Goal: Transaction & Acquisition: Purchase product/service

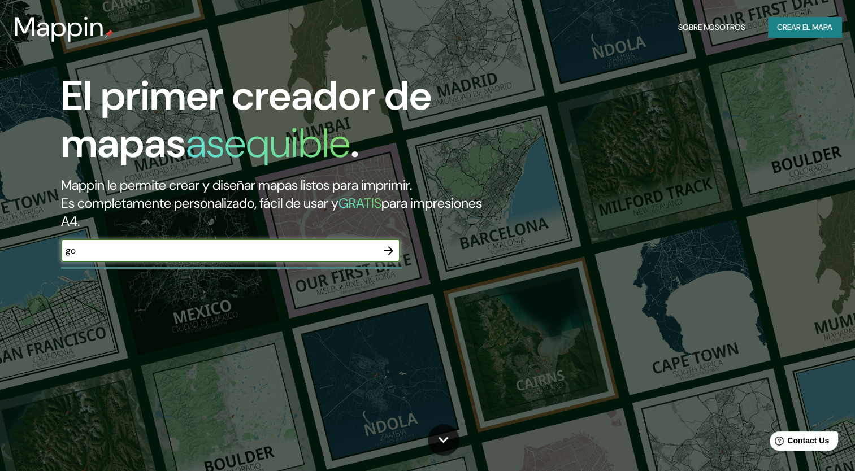
type input "g"
type input "bogota"
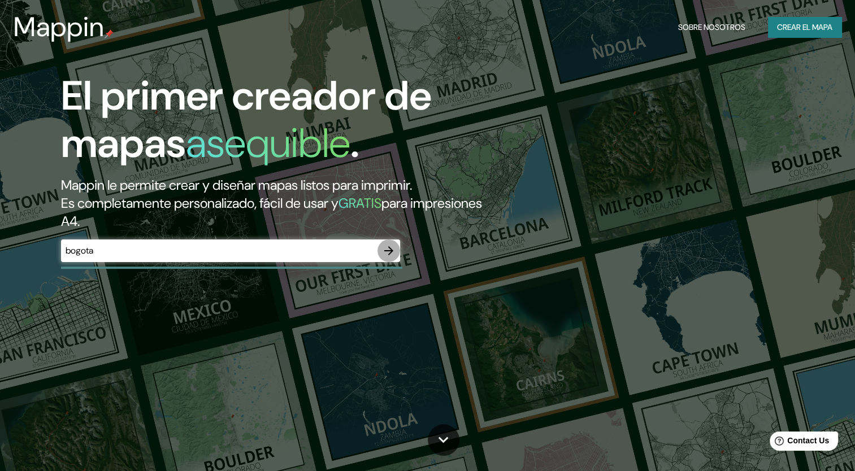
click at [388, 248] on icon "button" at bounding box center [389, 251] width 14 height 14
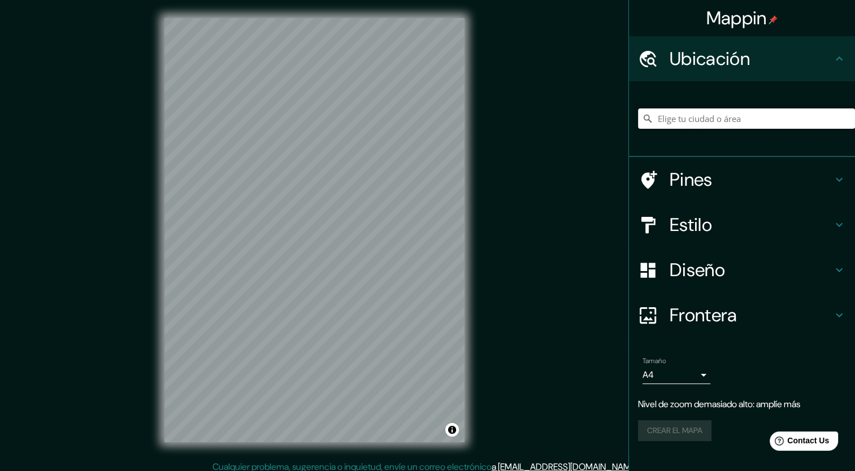
click at [721, 128] on input "Elige tu ciudad o área" at bounding box center [746, 119] width 217 height 20
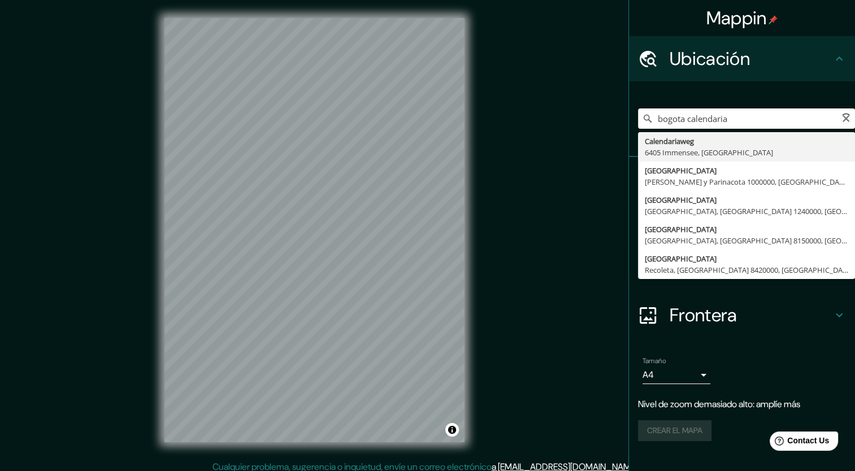
type input "[STREET_ADDRESS]"
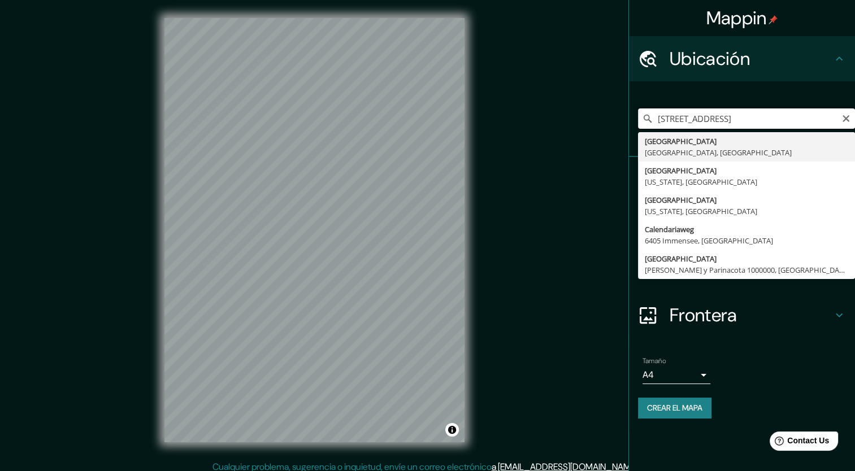
drag, startPoint x: 660, startPoint y: 119, endPoint x: 852, endPoint y: 122, distance: 192.8
click at [852, 122] on input "[STREET_ADDRESS]" at bounding box center [746, 119] width 217 height 20
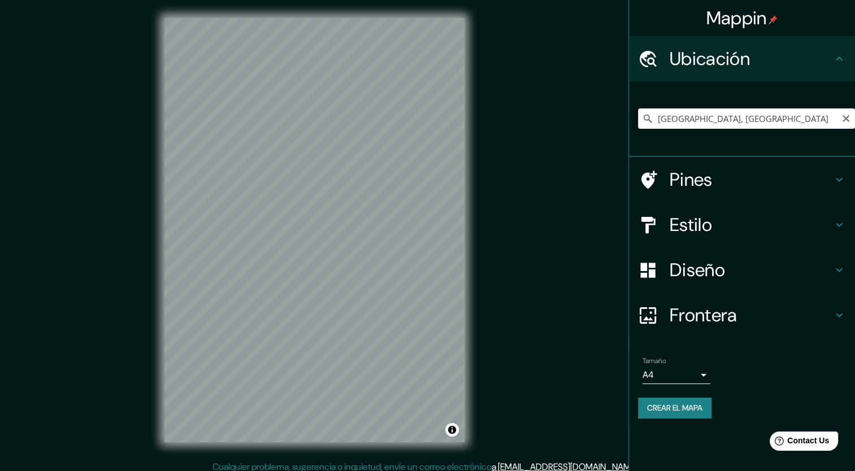
click at [682, 118] on input "[GEOGRAPHIC_DATA], [GEOGRAPHIC_DATA]" at bounding box center [746, 119] width 217 height 20
click at [685, 118] on input "[GEOGRAPHIC_DATA], [GEOGRAPHIC_DATA]" at bounding box center [746, 119] width 217 height 20
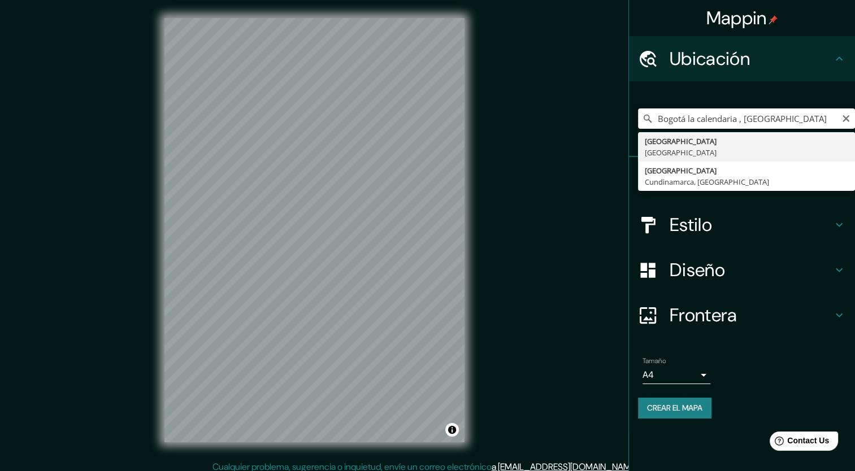
type input "[GEOGRAPHIC_DATA], [GEOGRAPHIC_DATA]"
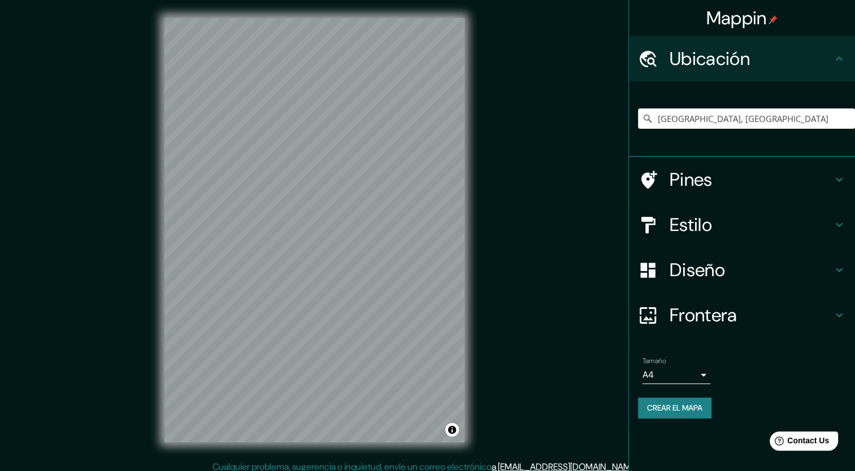
click at [680, 225] on h4 "Estilo" at bounding box center [751, 225] width 163 height 23
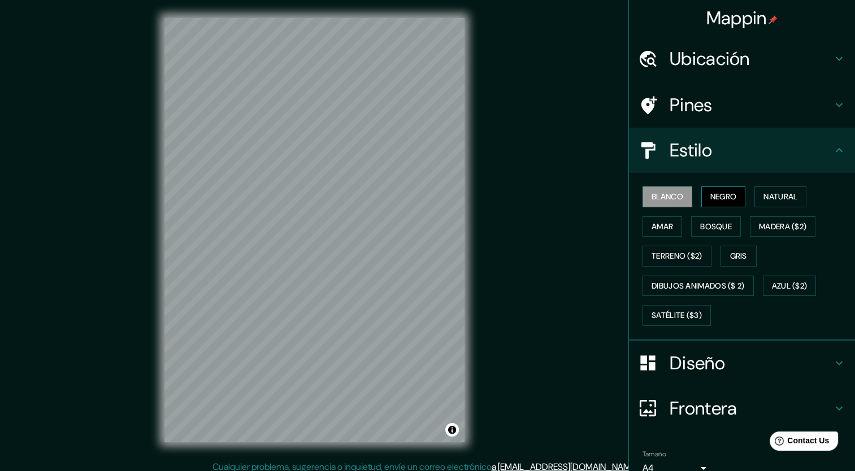
click at [711, 198] on font "Negro" at bounding box center [724, 197] width 27 height 14
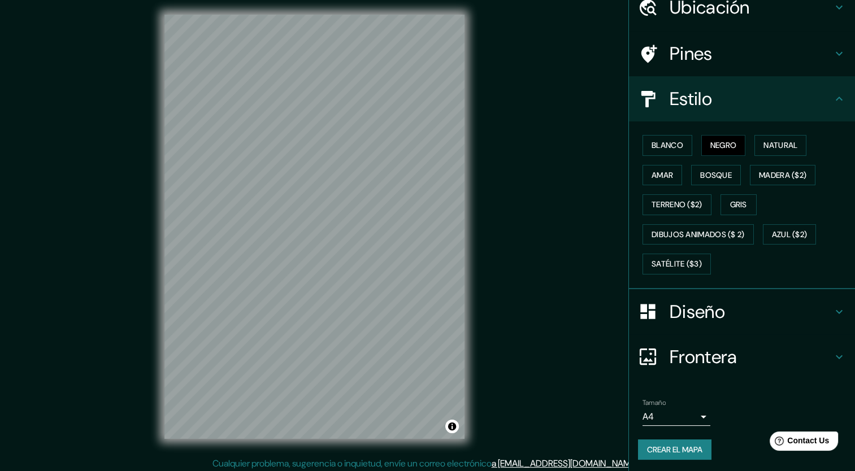
scroll to position [7, 0]
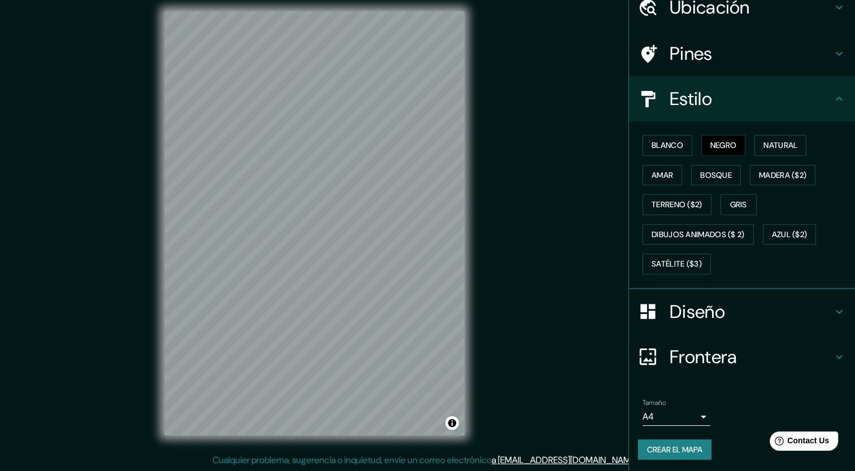
click at [683, 416] on body "Mappin Ubicación [GEOGRAPHIC_DATA], [GEOGRAPHIC_DATA] [GEOGRAPHIC_DATA] [GEOGRA…" at bounding box center [427, 228] width 855 height 471
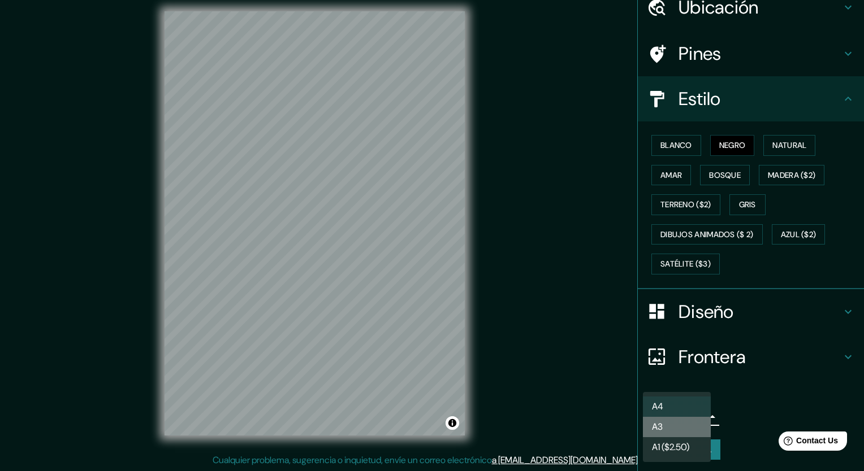
click at [672, 428] on li "A3" at bounding box center [677, 427] width 68 height 20
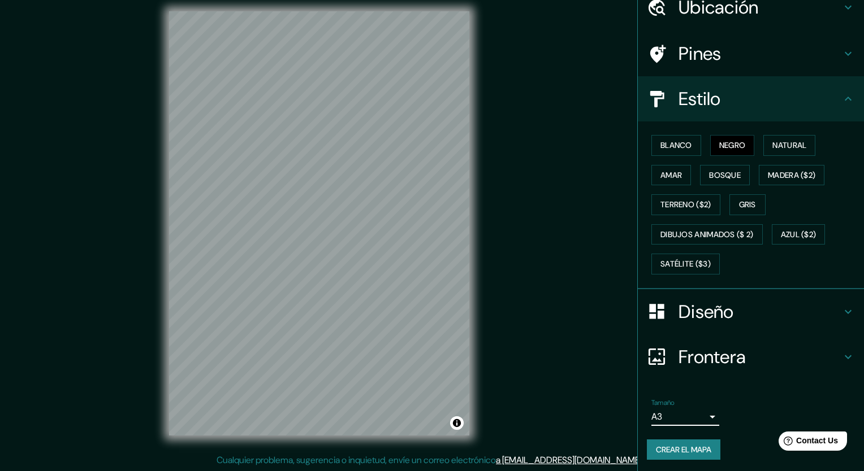
click at [672, 418] on body "Mappin Ubicación [GEOGRAPHIC_DATA], [GEOGRAPHIC_DATA] [GEOGRAPHIC_DATA] [GEOGRA…" at bounding box center [432, 228] width 864 height 471
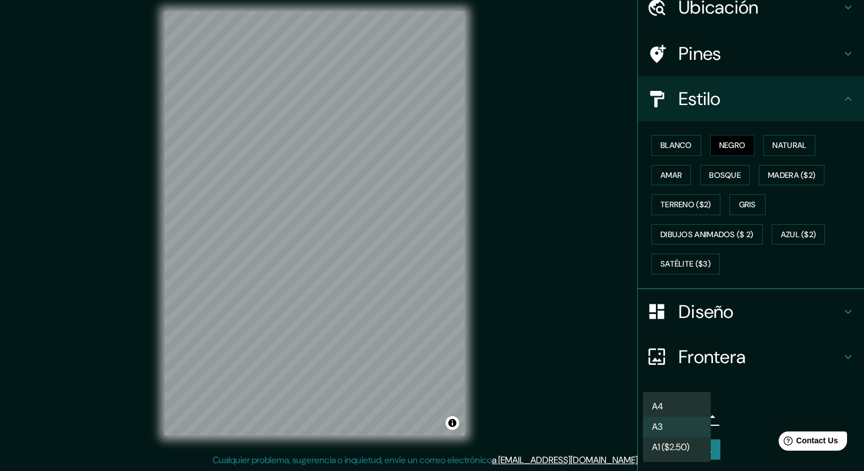
click at [687, 415] on li "A4" at bounding box center [677, 407] width 68 height 20
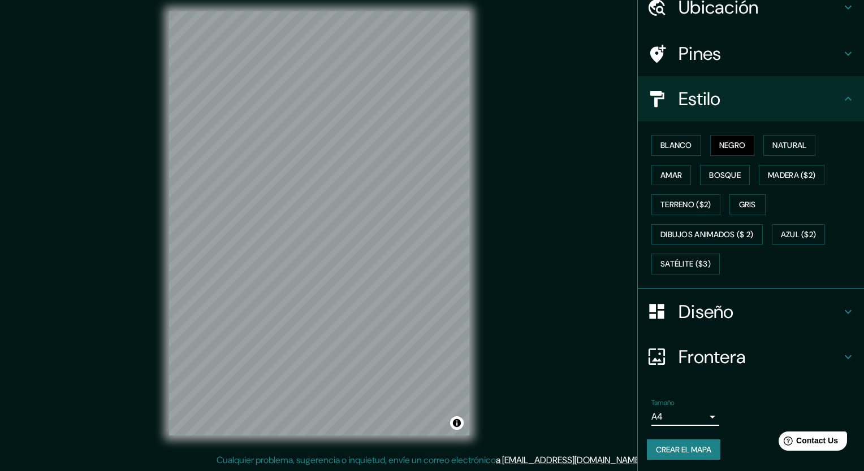
click at [681, 417] on body "Mappin Ubicación [GEOGRAPHIC_DATA], [GEOGRAPHIC_DATA] [GEOGRAPHIC_DATA] [GEOGRA…" at bounding box center [432, 228] width 864 height 471
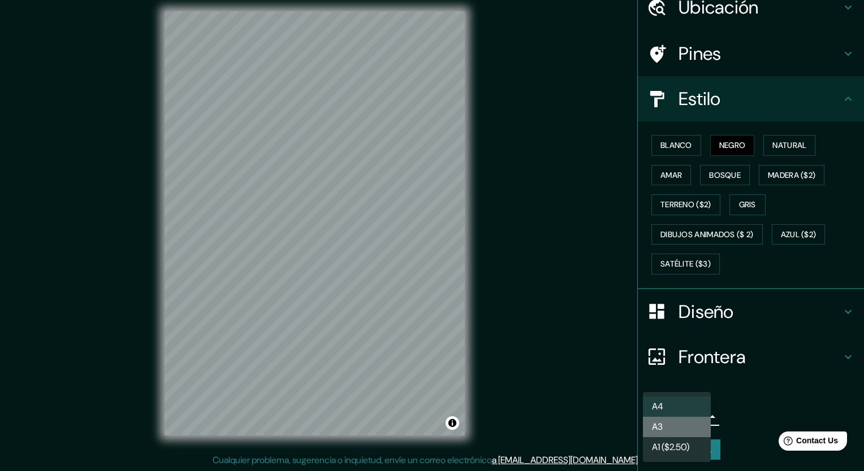
click at [677, 430] on li "A3" at bounding box center [677, 427] width 68 height 20
click at [678, 417] on body "Mappin Ubicación [GEOGRAPHIC_DATA], [GEOGRAPHIC_DATA] [GEOGRAPHIC_DATA] [GEOGRA…" at bounding box center [432, 228] width 864 height 471
click at [677, 408] on li "A4" at bounding box center [677, 407] width 68 height 20
type input "single"
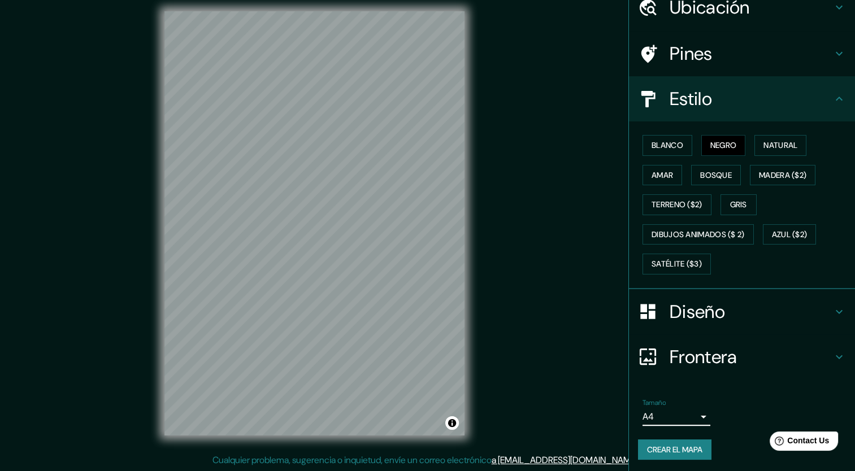
click at [677, 446] on font "Crear el mapa" at bounding box center [674, 450] width 55 height 14
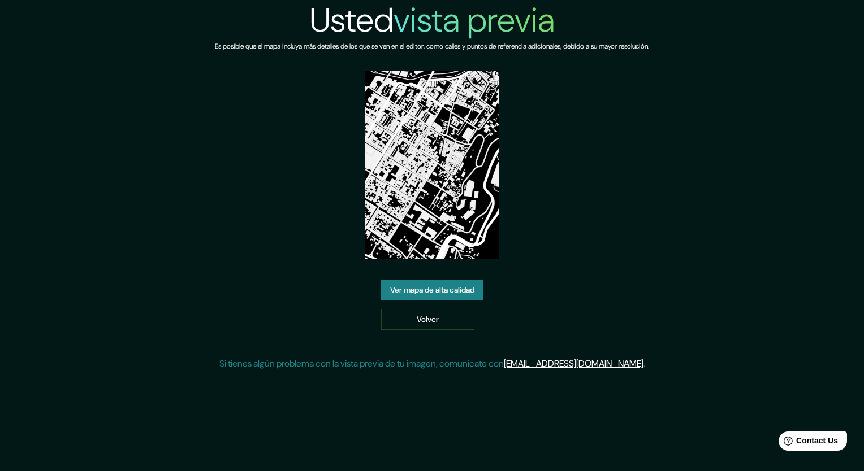
click at [434, 293] on link "Ver mapa de alta calidad" at bounding box center [432, 290] width 102 height 21
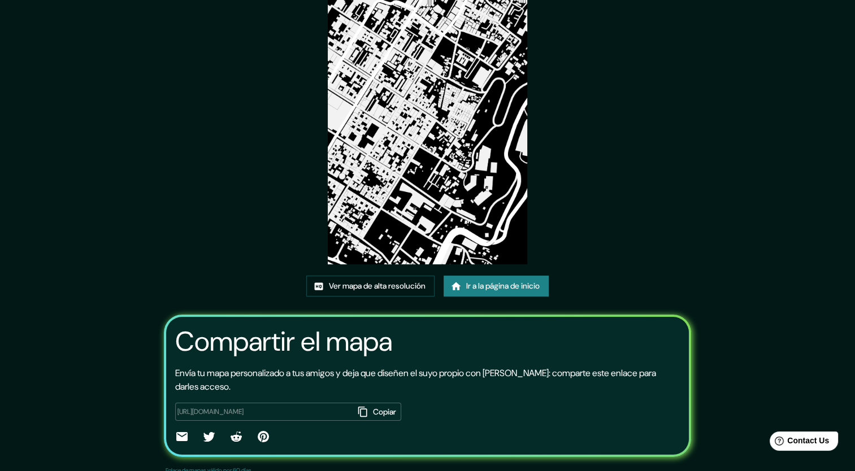
scroll to position [94, 0]
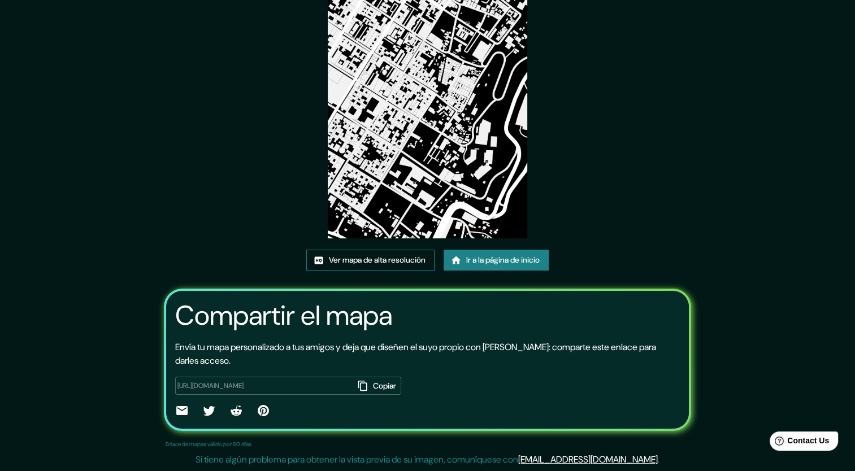
click at [382, 255] on font "Ver mapa de alta resolución" at bounding box center [377, 260] width 97 height 14
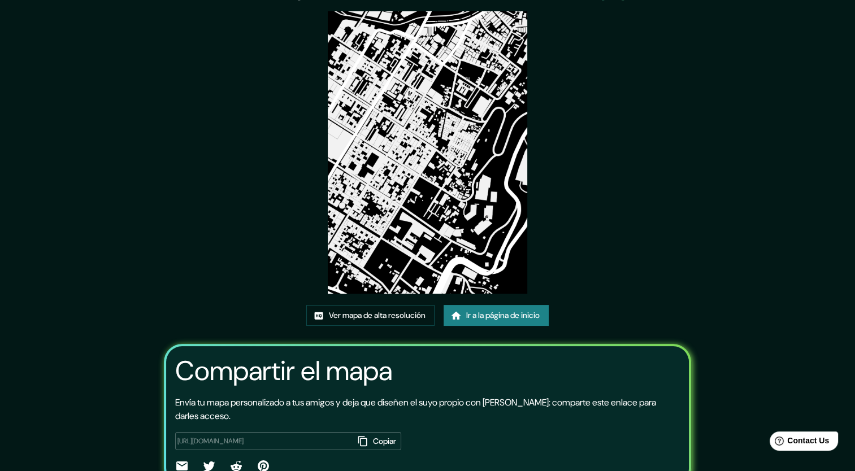
scroll to position [37, 0]
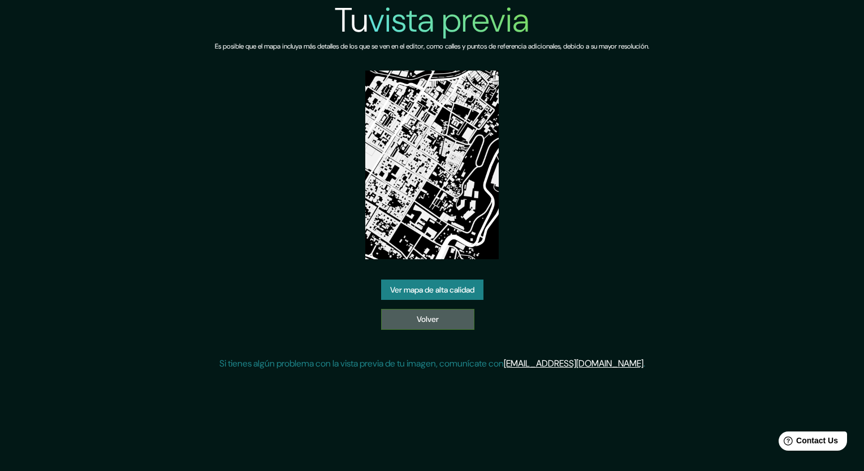
click at [412, 322] on link "Volver" at bounding box center [427, 319] width 93 height 21
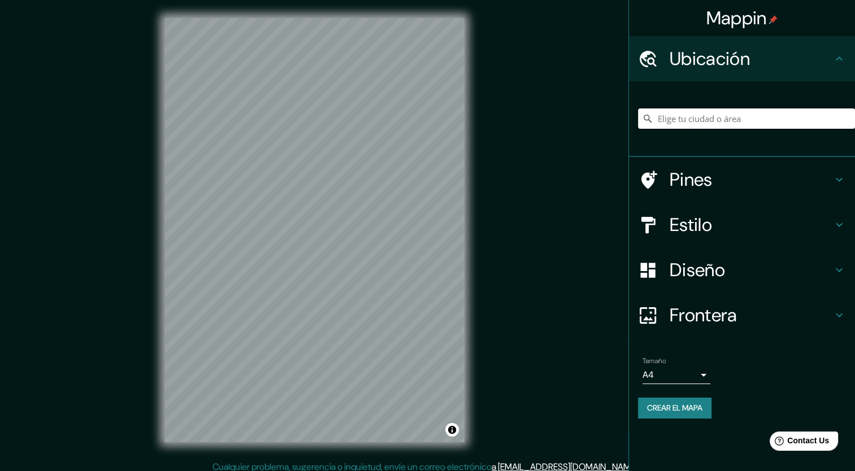
click at [694, 119] on input "Elige tu ciudad o área" at bounding box center [746, 119] width 217 height 20
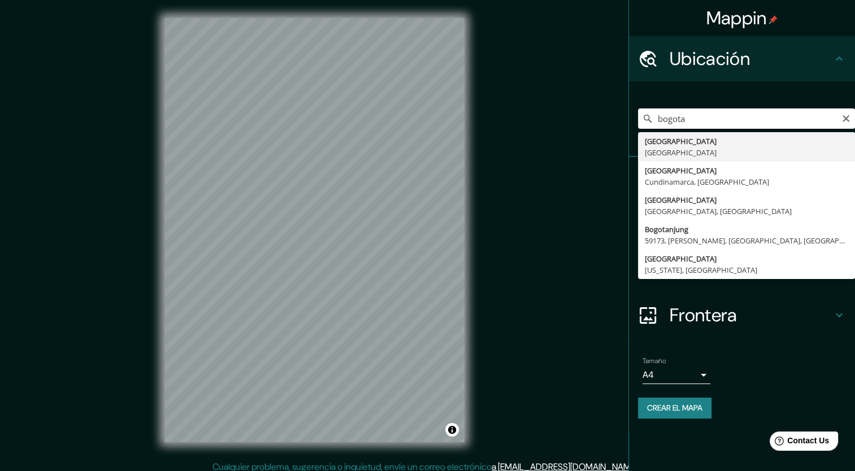
type input "[GEOGRAPHIC_DATA], [GEOGRAPHIC_DATA]"
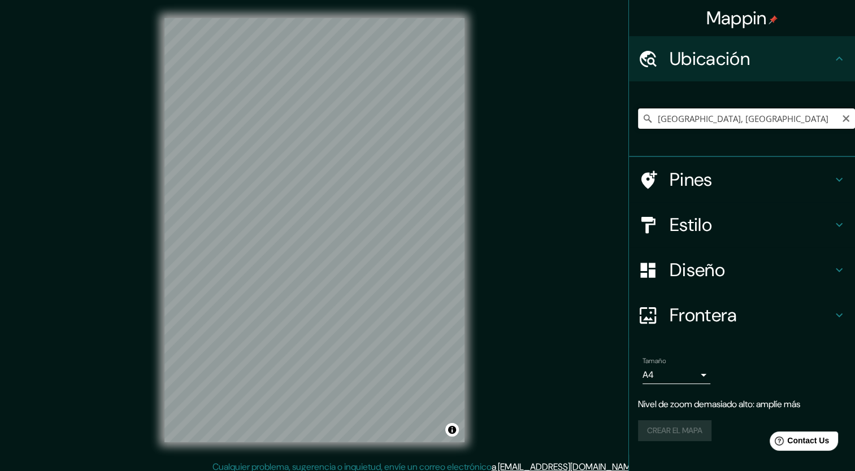
click at [730, 119] on input "[GEOGRAPHIC_DATA], [GEOGRAPHIC_DATA]" at bounding box center [746, 119] width 217 height 20
click at [735, 114] on input "[GEOGRAPHIC_DATA], [GEOGRAPHIC_DATA]" at bounding box center [746, 119] width 217 height 20
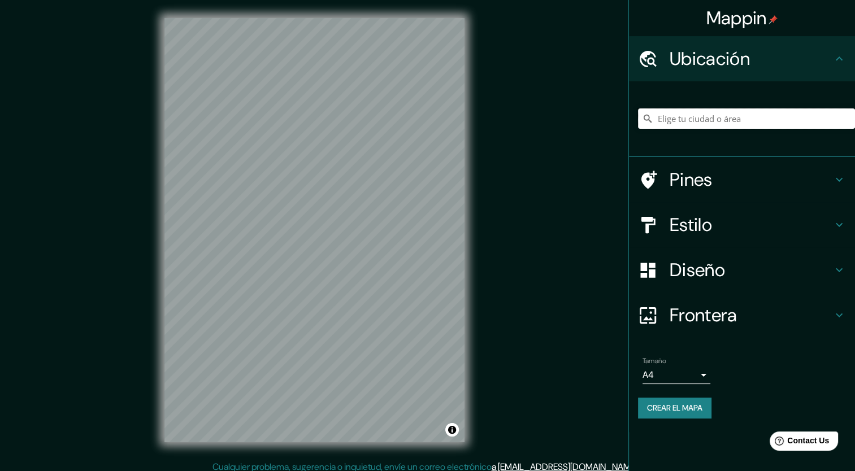
click at [684, 127] on input "Elige tu ciudad o área" at bounding box center [746, 119] width 217 height 20
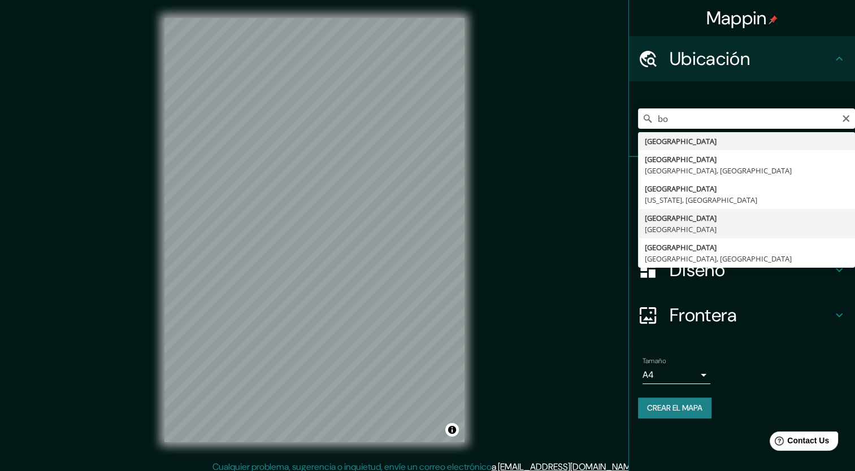
type input "[GEOGRAPHIC_DATA], [GEOGRAPHIC_DATA]"
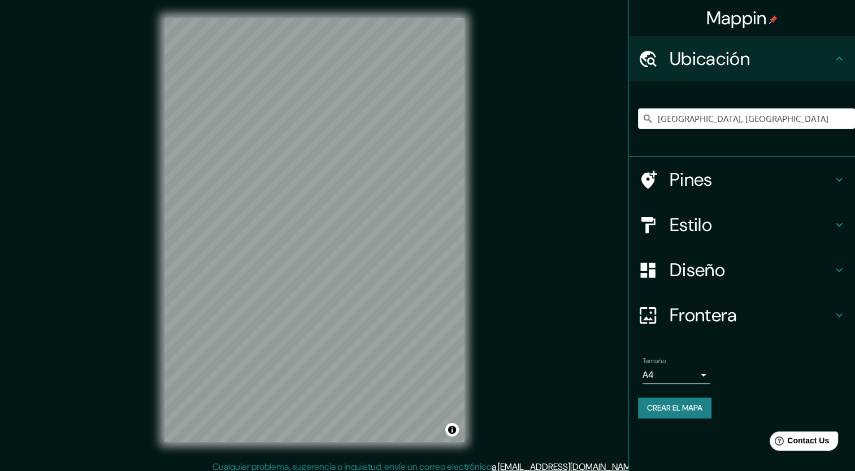
click at [688, 227] on h4 "Estilo" at bounding box center [751, 225] width 163 height 23
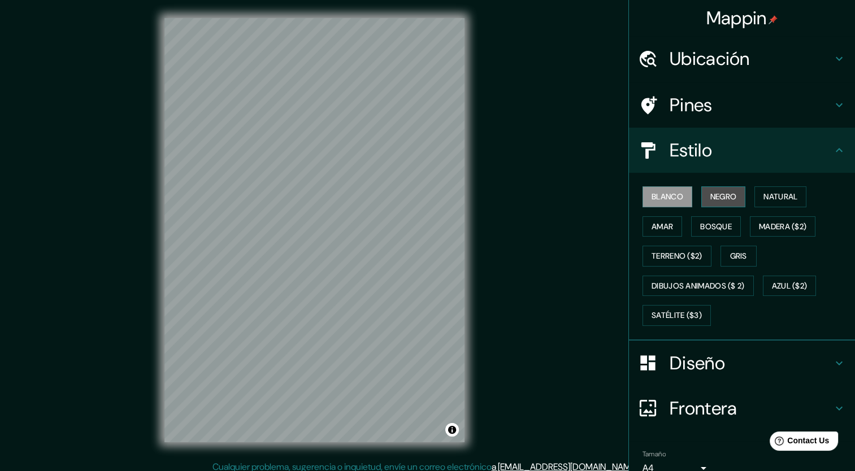
click at [715, 196] on font "Negro" at bounding box center [724, 197] width 27 height 14
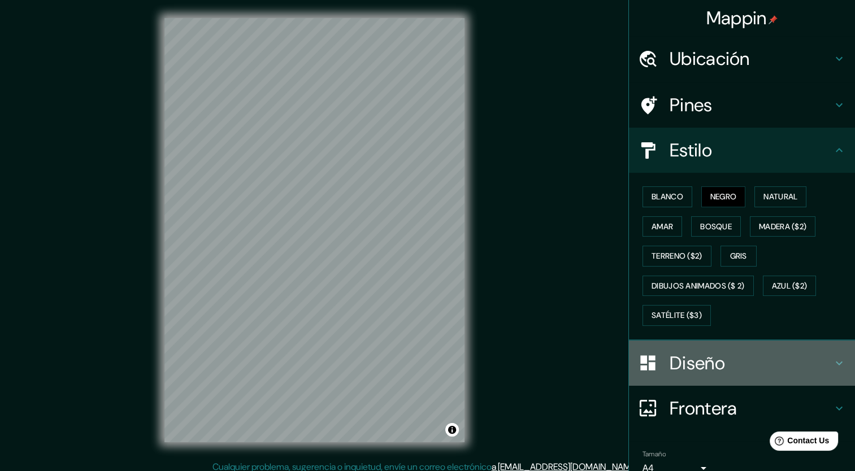
click at [670, 367] on h4 "Diseño" at bounding box center [751, 363] width 163 height 23
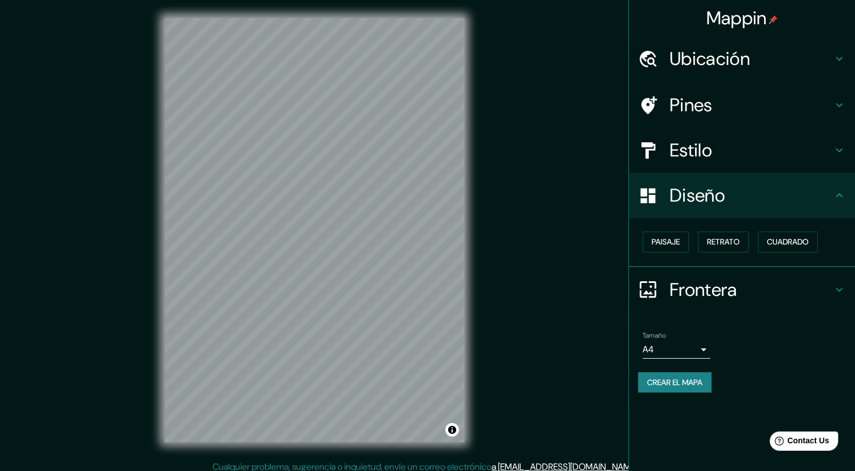
click at [676, 382] on font "Crear el mapa" at bounding box center [674, 383] width 55 height 14
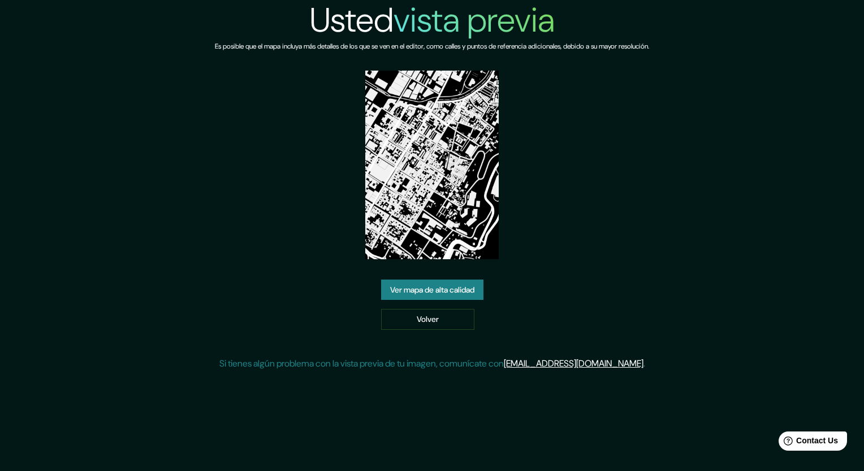
click at [451, 289] on link "Ver mapa de alta calidad" at bounding box center [432, 290] width 102 height 21
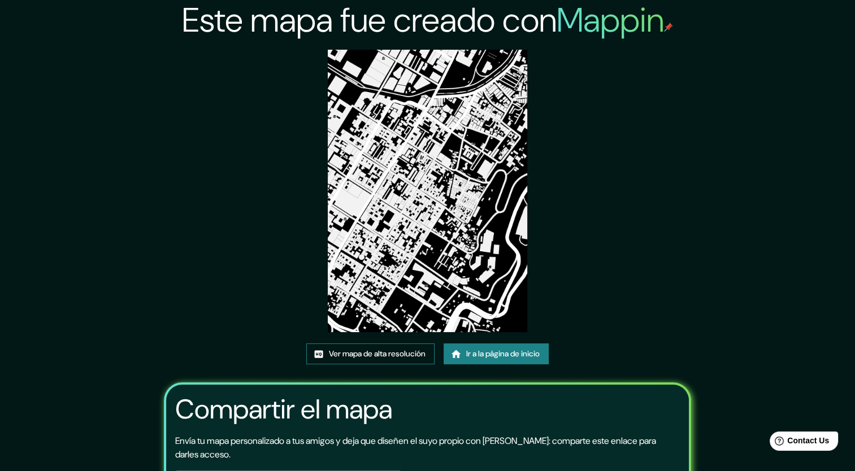
click at [362, 356] on font "Ver mapa de alta resolución" at bounding box center [377, 354] width 97 height 14
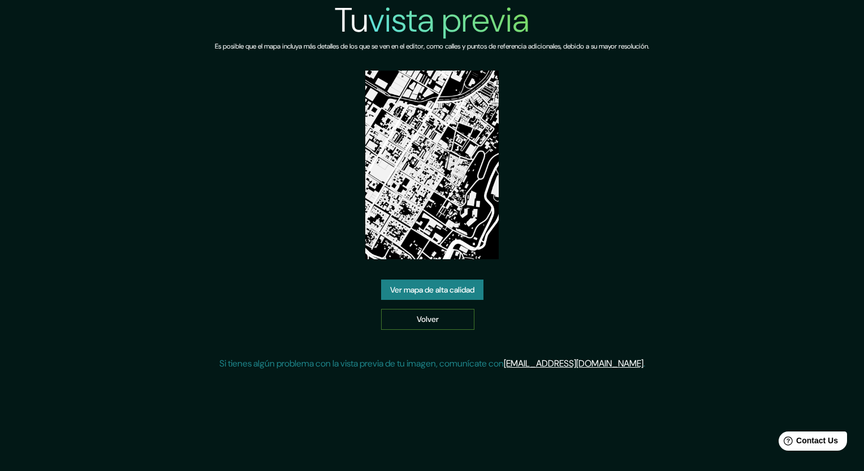
click at [397, 317] on link "Volver" at bounding box center [427, 319] width 93 height 21
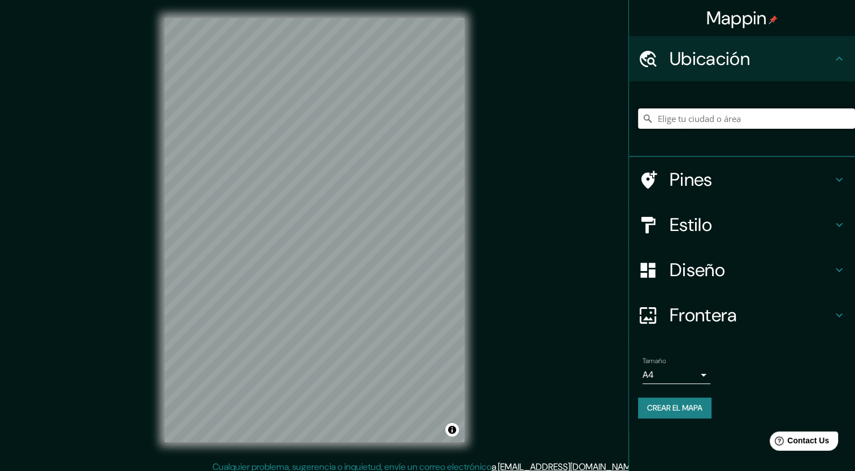
click at [670, 120] on input "Elige tu ciudad o área" at bounding box center [746, 119] width 217 height 20
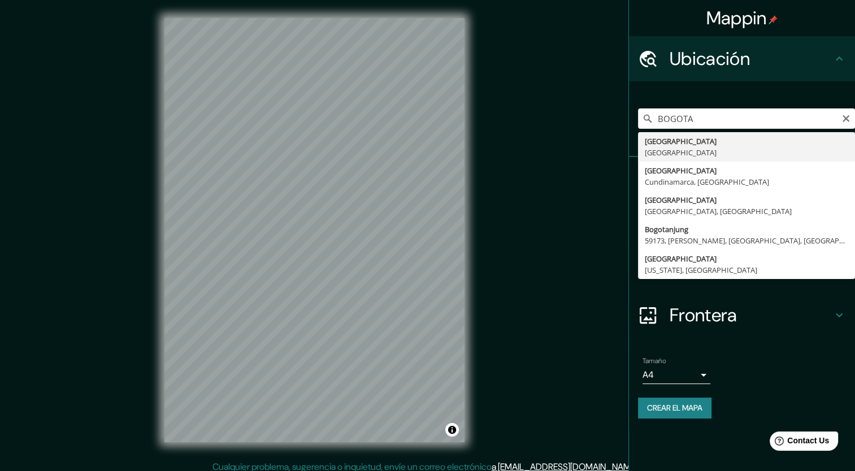
type input "[GEOGRAPHIC_DATA], [GEOGRAPHIC_DATA]"
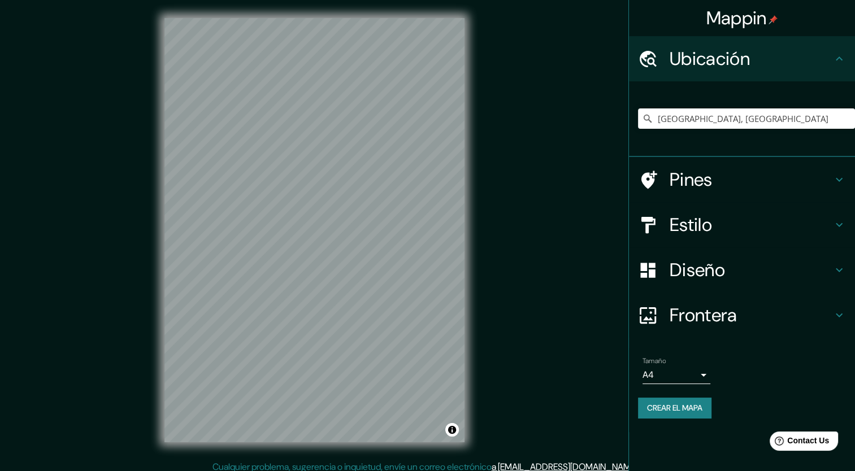
click at [693, 224] on h4 "Estilo" at bounding box center [751, 225] width 163 height 23
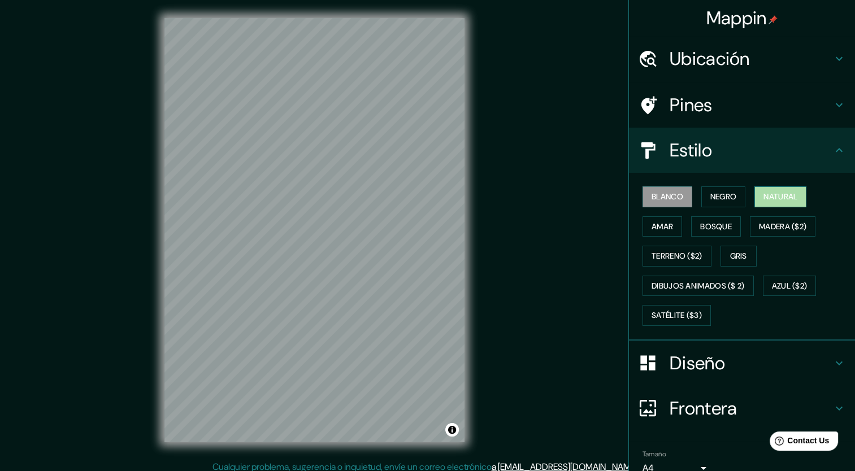
click at [764, 195] on font "Natural" at bounding box center [781, 197] width 34 height 14
click at [652, 223] on font "Amar" at bounding box center [662, 227] width 21 height 14
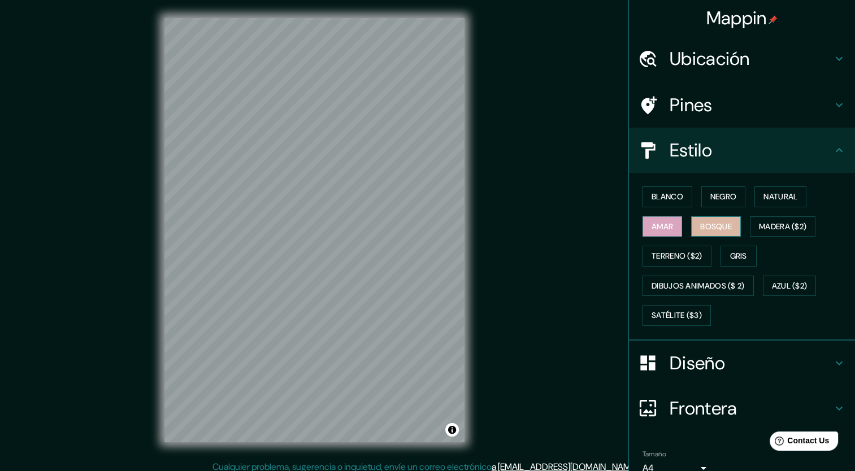
click at [712, 226] on font "Bosque" at bounding box center [716, 227] width 32 height 14
click at [734, 252] on font "Gris" at bounding box center [738, 256] width 17 height 14
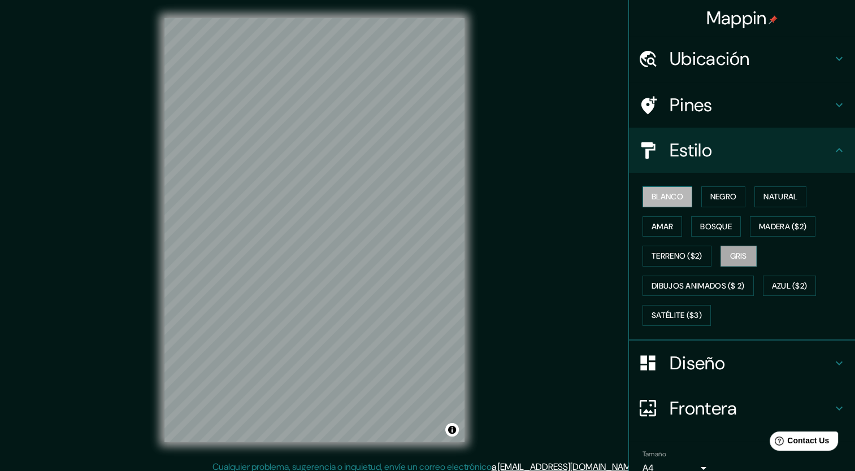
click at [660, 194] on font "Blanco" at bounding box center [668, 197] width 32 height 14
click at [711, 201] on font "Negro" at bounding box center [724, 197] width 27 height 14
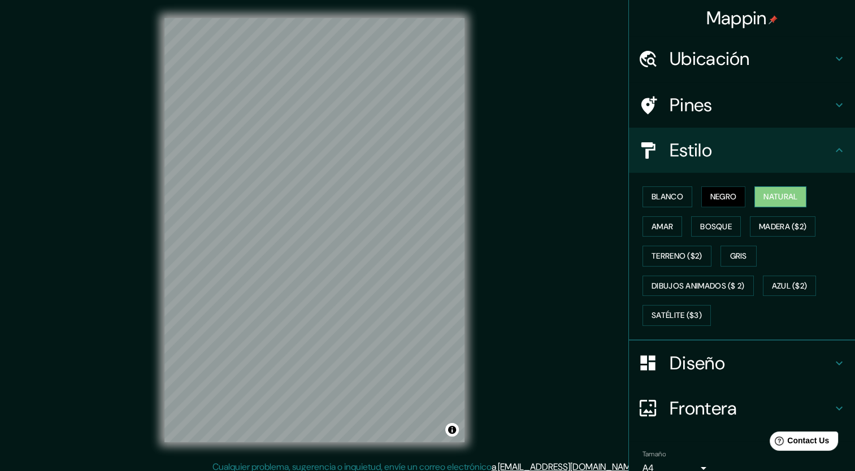
click at [764, 195] on font "Natural" at bounding box center [781, 197] width 34 height 14
click at [701, 231] on font "Bosque" at bounding box center [716, 227] width 32 height 14
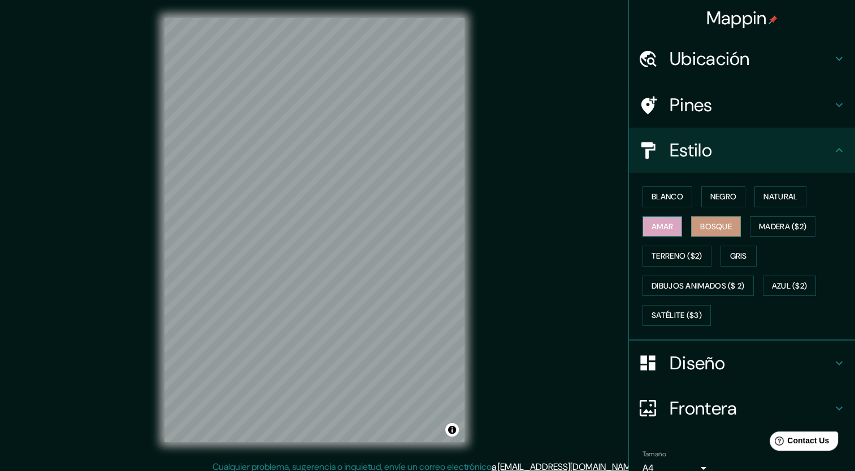
click at [670, 232] on button "Amar" at bounding box center [663, 227] width 40 height 21
click at [760, 232] on font "Madera ($2)" at bounding box center [782, 227] width 47 height 14
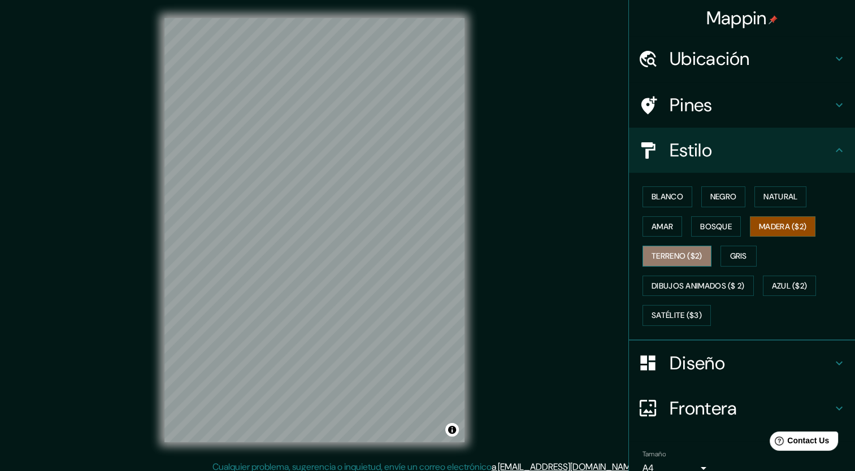
click at [660, 257] on font "Terreno ($2)" at bounding box center [677, 256] width 51 height 14
click at [721, 257] on button "Gris" at bounding box center [739, 256] width 36 height 21
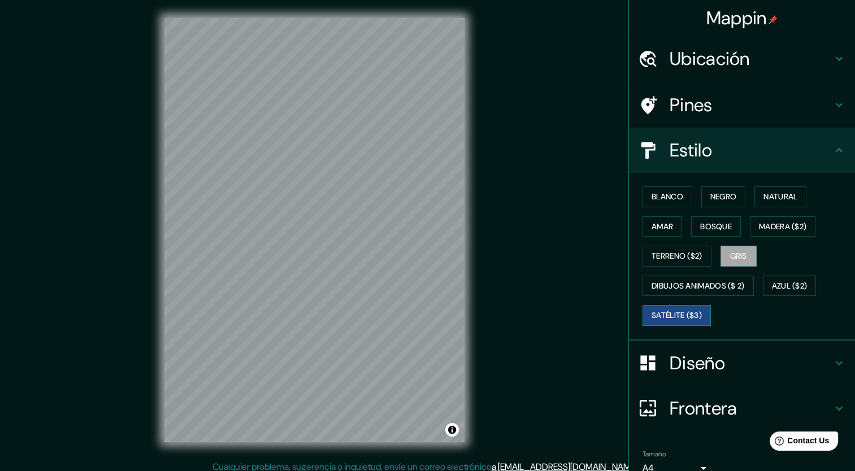
click at [660, 317] on font "Satélite ($3)" at bounding box center [677, 316] width 50 height 14
click at [664, 289] on font "Dibujos animados ($ 2)" at bounding box center [698, 286] width 93 height 14
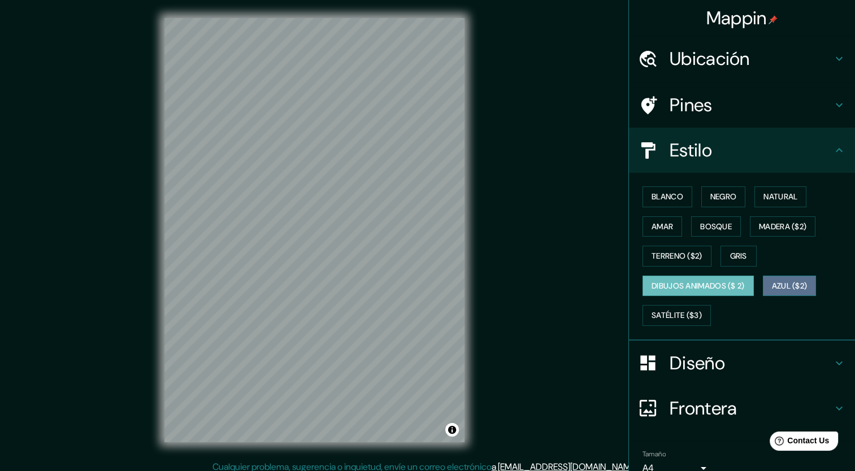
click at [773, 287] on font "Azul ($2)" at bounding box center [790, 286] width 36 height 14
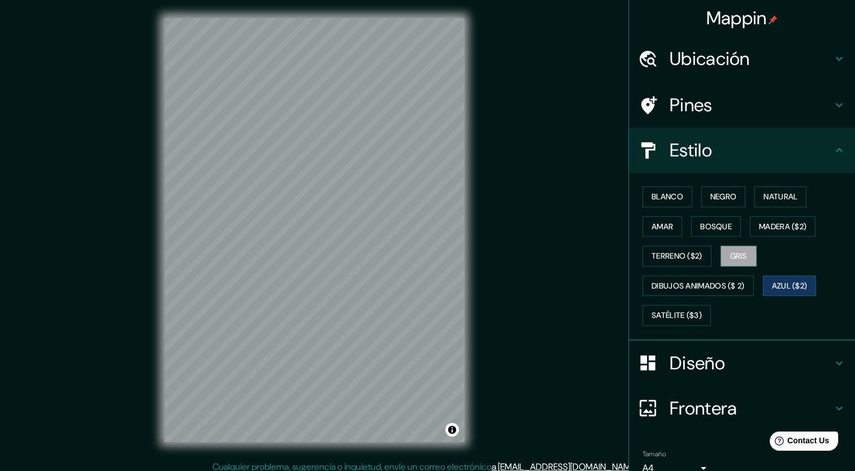
click at [735, 258] on font "Gris" at bounding box center [738, 256] width 17 height 14
click at [720, 200] on font "Negro" at bounding box center [724, 197] width 27 height 14
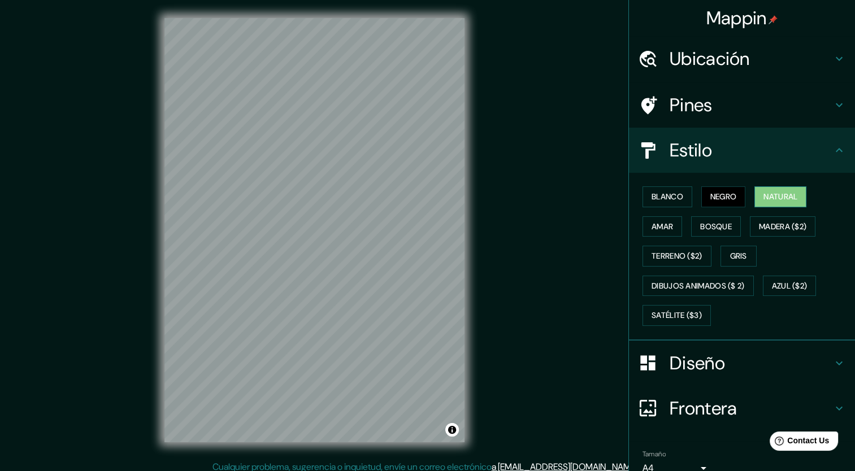
click at [781, 201] on font "Natural" at bounding box center [781, 197] width 34 height 14
click at [713, 227] on font "Bosque" at bounding box center [716, 227] width 32 height 14
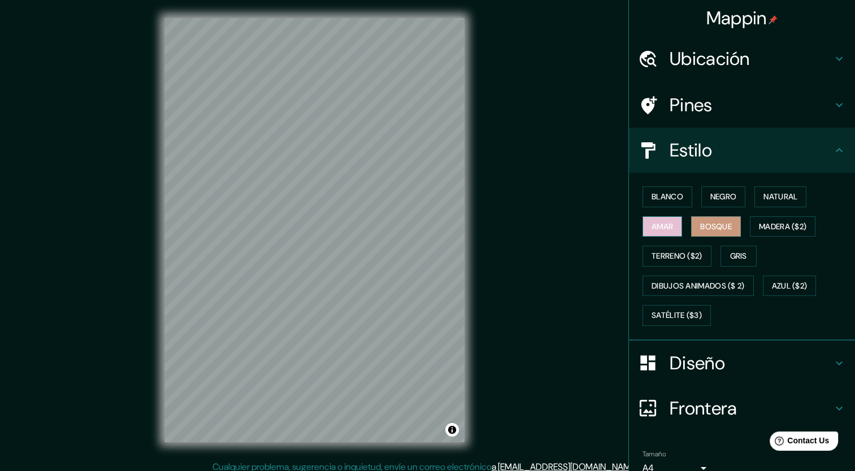
click at [667, 227] on button "Amar" at bounding box center [663, 227] width 40 height 21
click at [725, 225] on font "Bosque" at bounding box center [716, 227] width 32 height 14
